Goal: Task Accomplishment & Management: Manage account settings

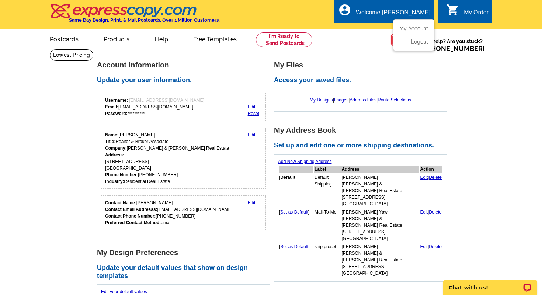
click at [415, 17] on div "Welcome Brian" at bounding box center [393, 14] width 74 height 10
click at [418, 27] on link "My Account" at bounding box center [412, 28] width 32 height 7
click at [253, 134] on link "Edit" at bounding box center [252, 134] width 8 height 5
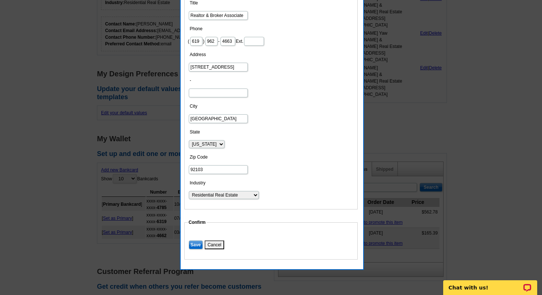
scroll to position [182, 0]
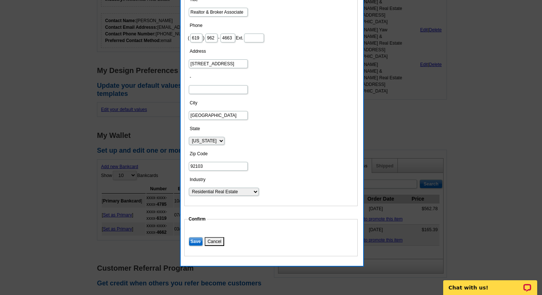
type input "Keir"
click at [197, 241] on input "Save" at bounding box center [196, 241] width 14 height 9
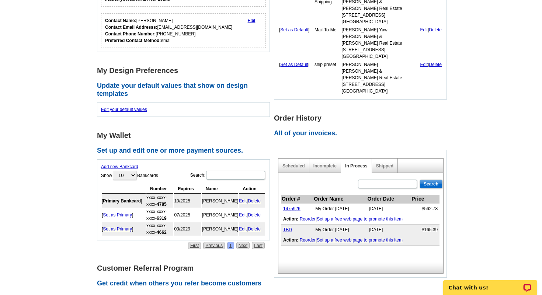
click at [252, 19] on link "Edit" at bounding box center [252, 20] width 8 height 5
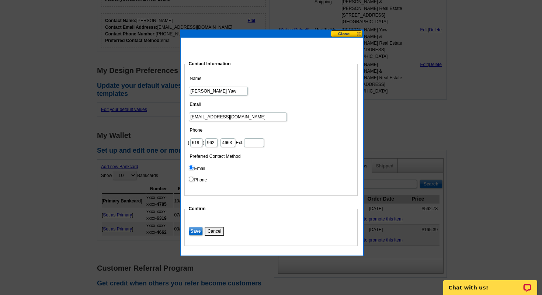
type input "[PERSON_NAME] Yaw"
click at [197, 228] on input "Save" at bounding box center [196, 231] width 14 height 9
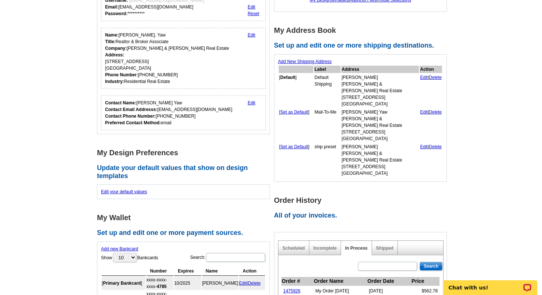
scroll to position [99, 0]
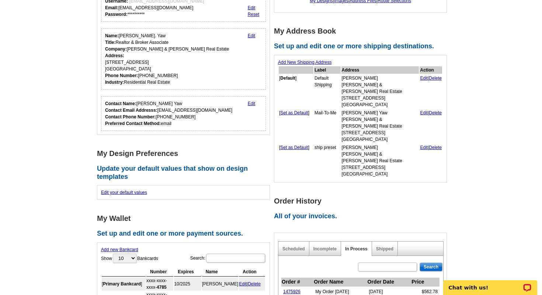
click at [251, 36] on link "Edit" at bounding box center [252, 35] width 8 height 5
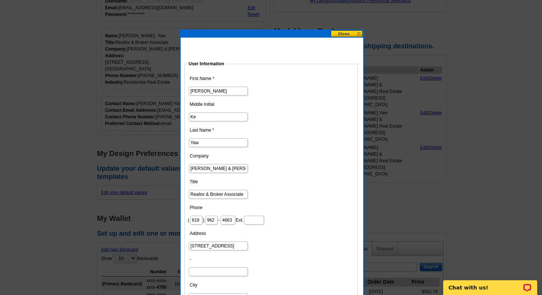
type input "K"
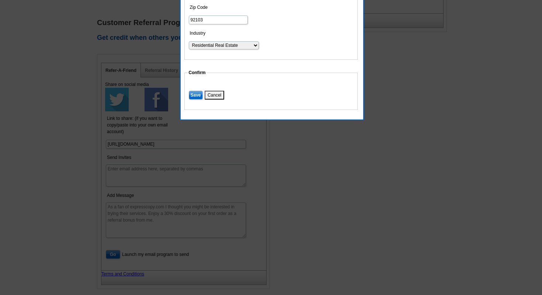
scroll to position [426, 0]
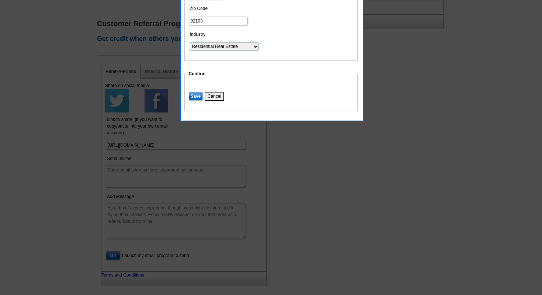
type input "[PERSON_NAME]"
click at [196, 94] on input "Save" at bounding box center [196, 96] width 14 height 9
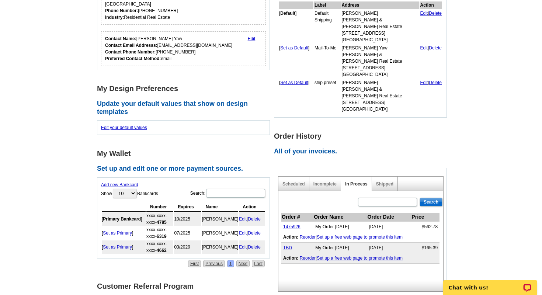
scroll to position [169, 0]
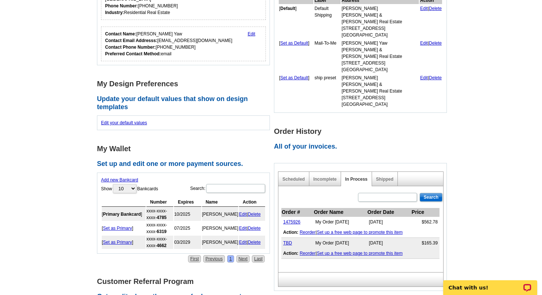
click at [241, 213] on link "Edit" at bounding box center [243, 213] width 8 height 5
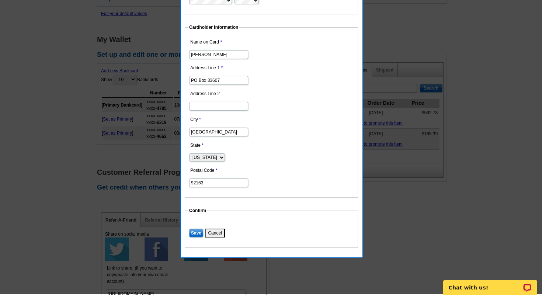
scroll to position [283, 0]
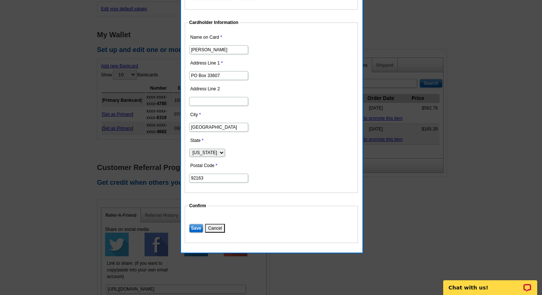
click at [196, 227] on input "Save" at bounding box center [196, 228] width 14 height 9
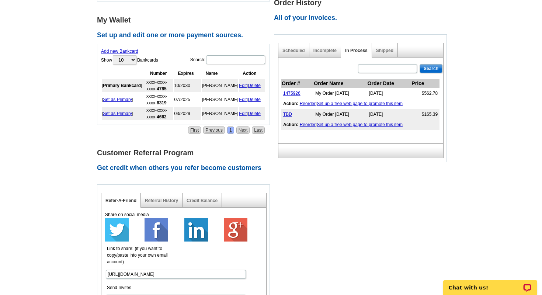
scroll to position [296, 0]
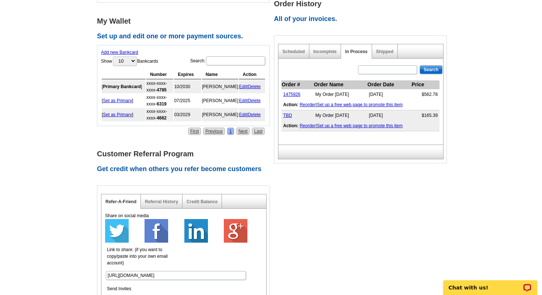
click at [256, 100] on link "Delete" at bounding box center [254, 100] width 13 height 5
click at [253, 99] on link "Delete" at bounding box center [254, 100] width 13 height 5
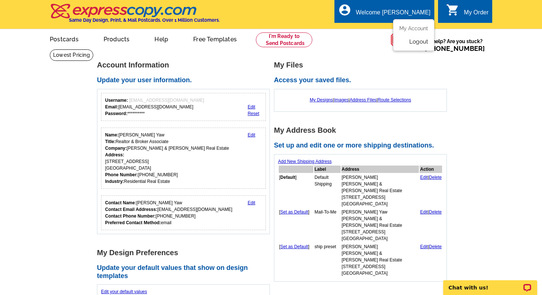
click at [421, 42] on link "Logout" at bounding box center [418, 41] width 19 height 7
